Goal: Information Seeking & Learning: Find specific fact

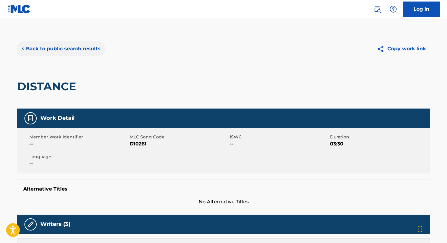
click at [38, 50] on button "< Back to public search results" at bounding box center [61, 48] width 88 height 15
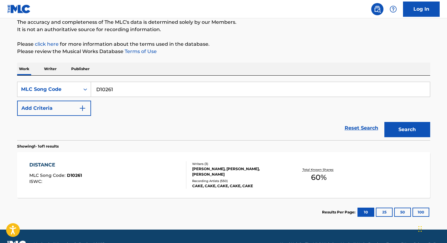
click at [54, 69] on p "Writer" at bounding box center [50, 69] width 16 height 13
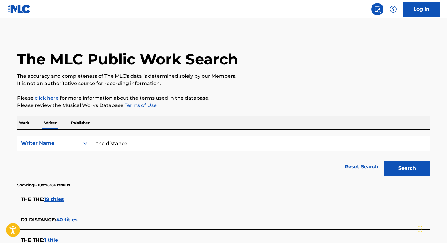
drag, startPoint x: 138, startPoint y: 145, endPoint x: 79, endPoint y: 142, distance: 58.4
click at [80, 142] on div "SearchWithCriteria4555608b-4052-42c4-b2e7-f401f0d701cc Writer Name the distance" at bounding box center [223, 143] width 413 height 15
type input "justin peroff"
click at [384, 161] on button "Search" at bounding box center [407, 168] width 46 height 15
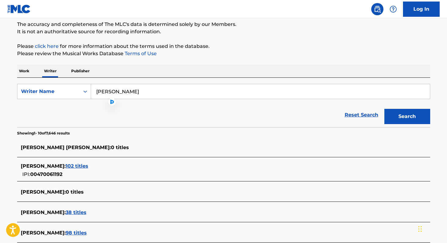
scroll to position [93, 0]
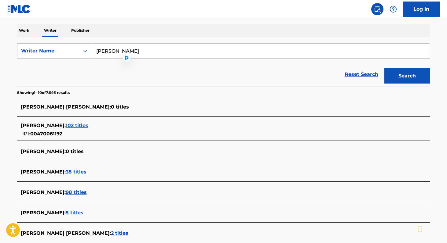
click at [77, 125] on span "102 titles" at bounding box center [77, 126] width 23 height 6
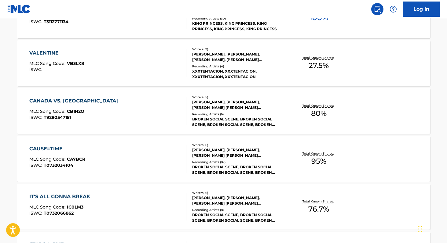
scroll to position [400, 0]
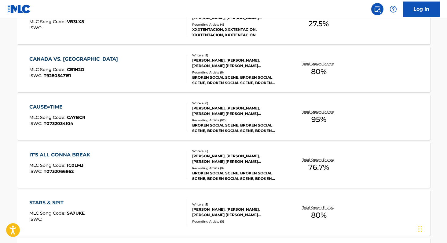
click at [214, 124] on div "BROKEN SOCIAL SCENE, BROKEN SOCIAL SCENE, BROKEN SOCIAL SCENE, BROKEN SOCIAL SC…" at bounding box center [238, 128] width 92 height 11
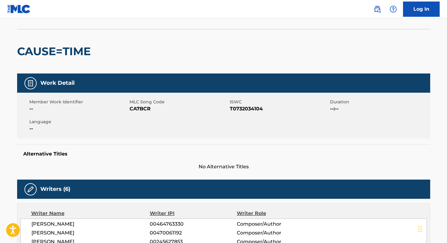
scroll to position [34, 0]
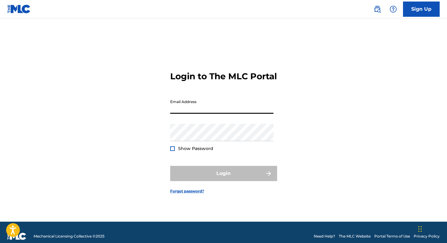
click at [176, 111] on input "Email Address" at bounding box center [221, 104] width 103 height 17
type input "[PERSON_NAME][EMAIL_ADDRESS][DOMAIN_NAME]"
